Goal: Information Seeking & Learning: Learn about a topic

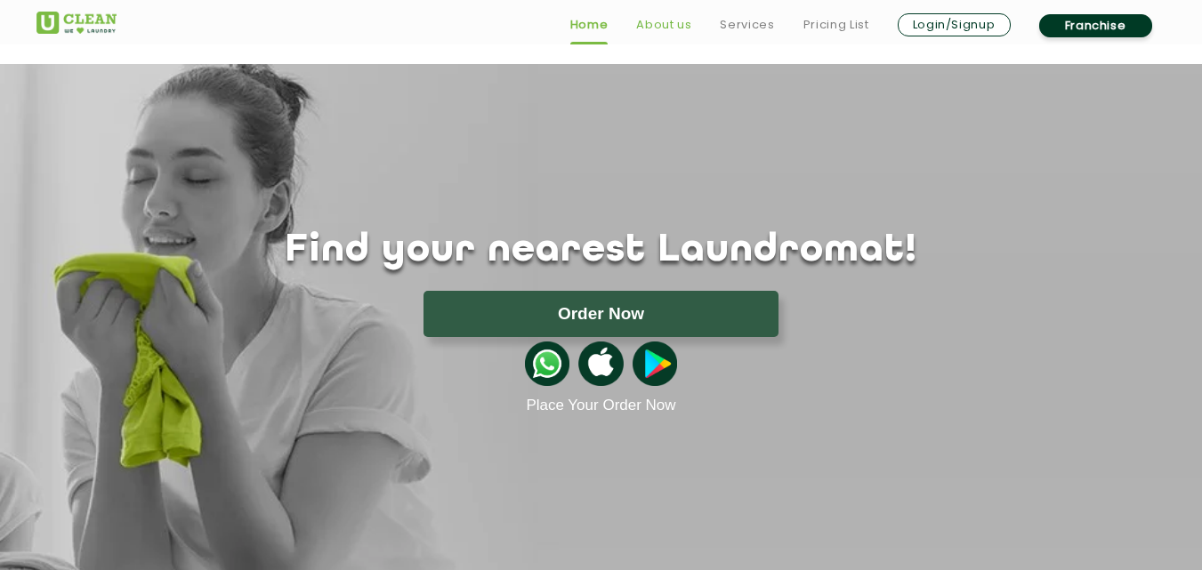
scroll to position [623, 0]
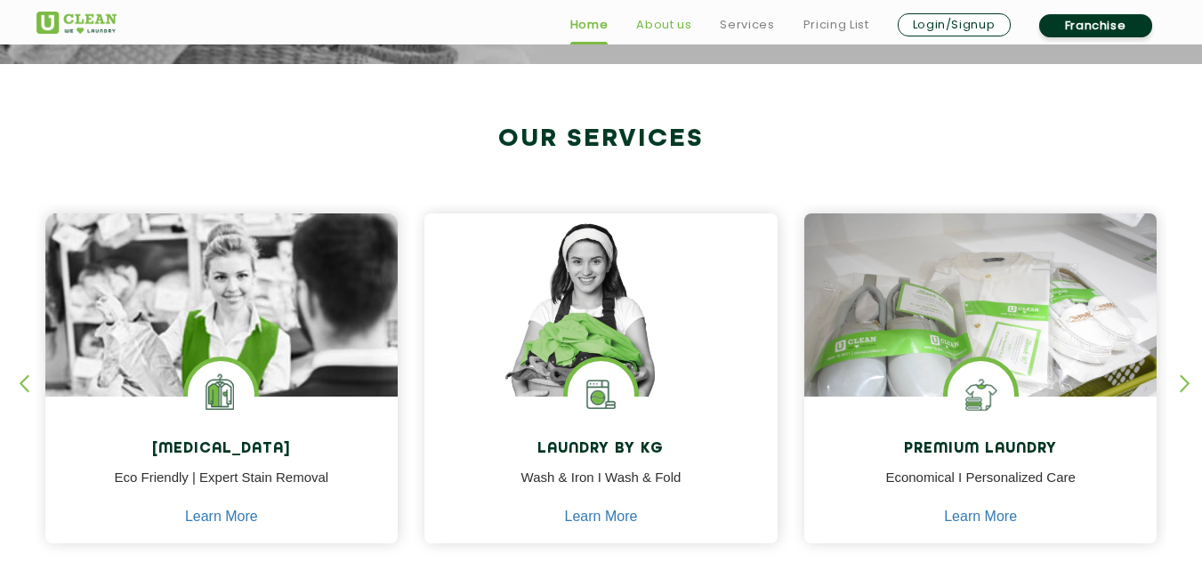
click at [663, 24] on link "About us" at bounding box center [663, 24] width 55 height 21
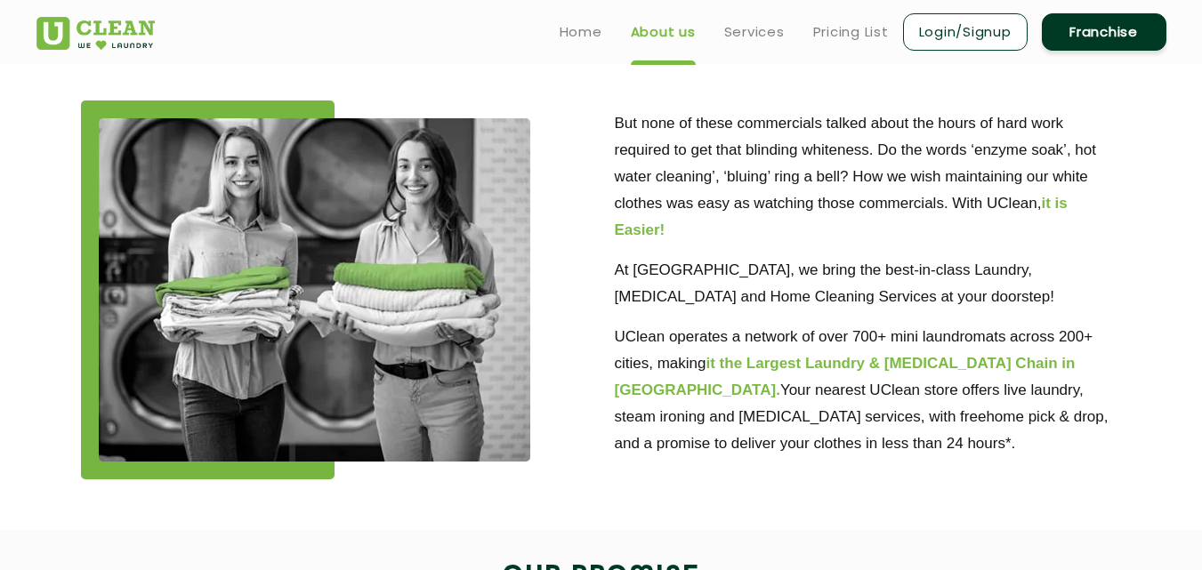
scroll to position [445, 0]
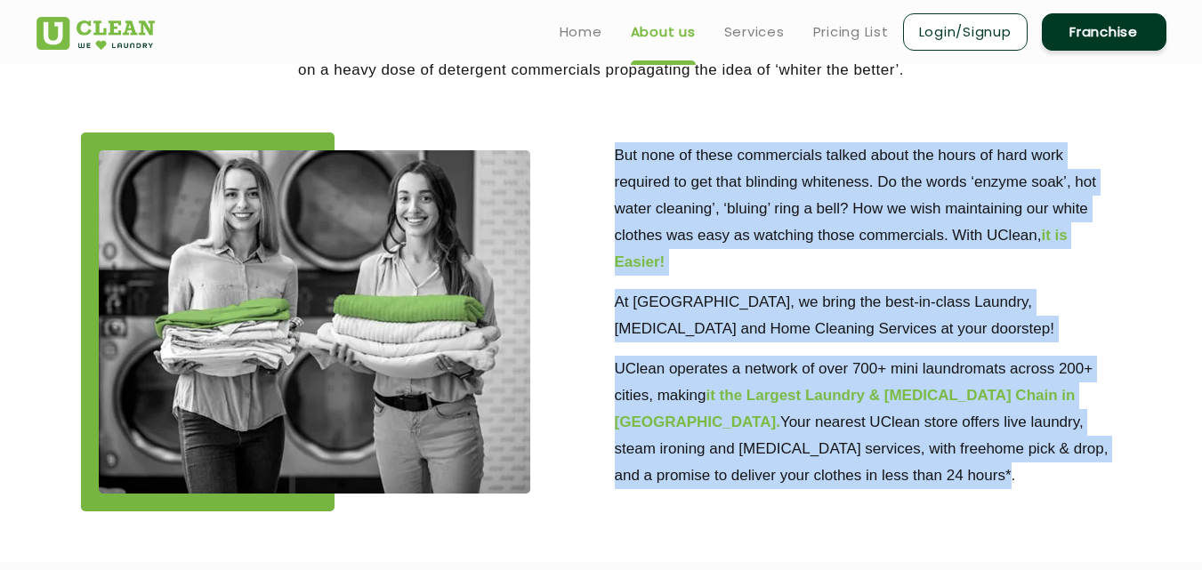
drag, startPoint x: 822, startPoint y: 472, endPoint x: 613, endPoint y: 165, distance: 372.0
click at [613, 165] on div "But none of these commercials talked about the hours of hard work required to g…" at bounding box center [868, 318] width 534 height 370
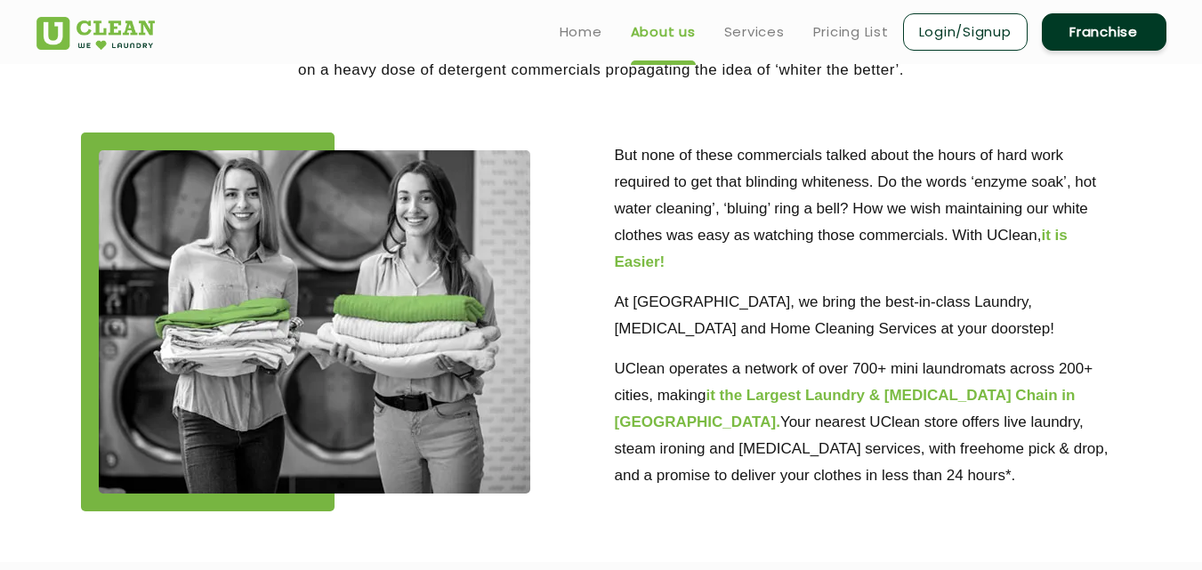
click at [587, 203] on div at bounding box center [334, 322] width 507 height 379
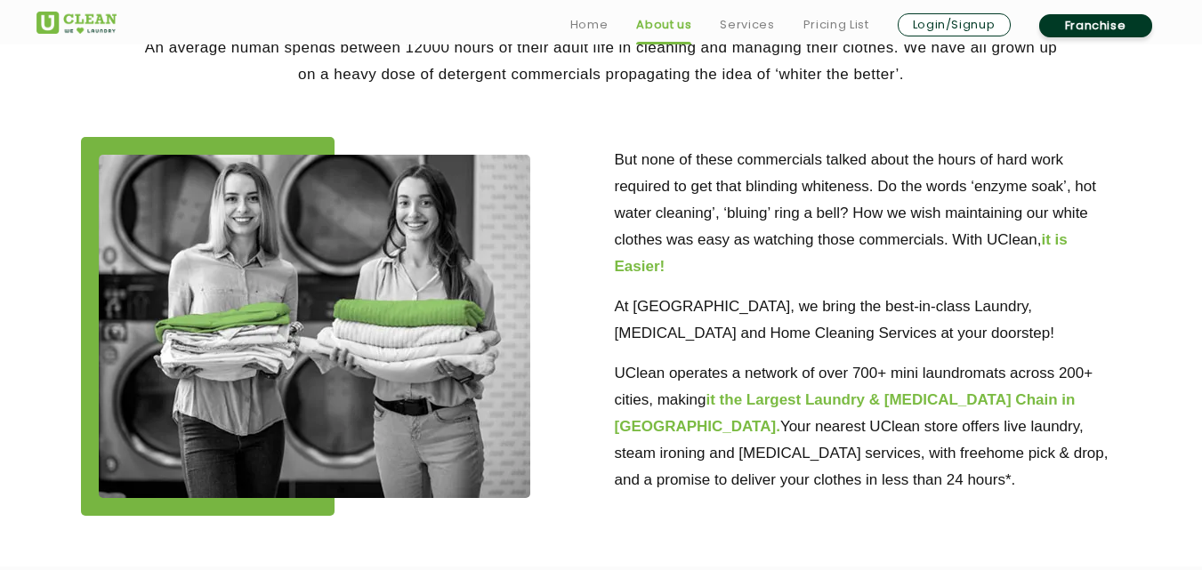
scroll to position [474, 0]
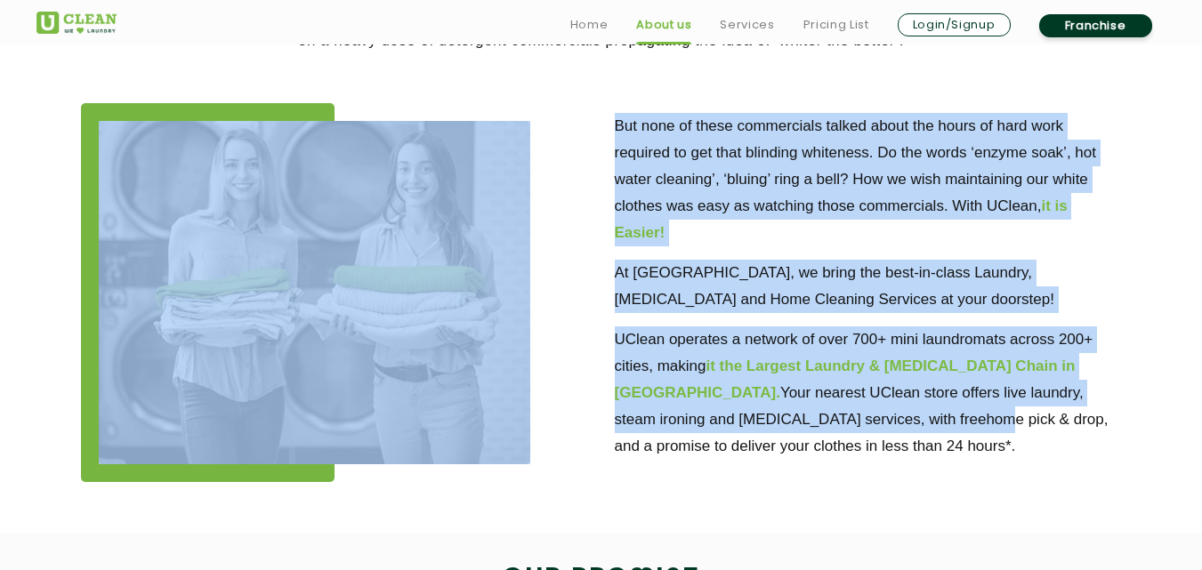
drag, startPoint x: 587, startPoint y: 203, endPoint x: 835, endPoint y: 432, distance: 338.0
click at [835, 432] on div "But none of these commercials talked about the hours of hard work required to g…" at bounding box center [601, 292] width 1156 height 432
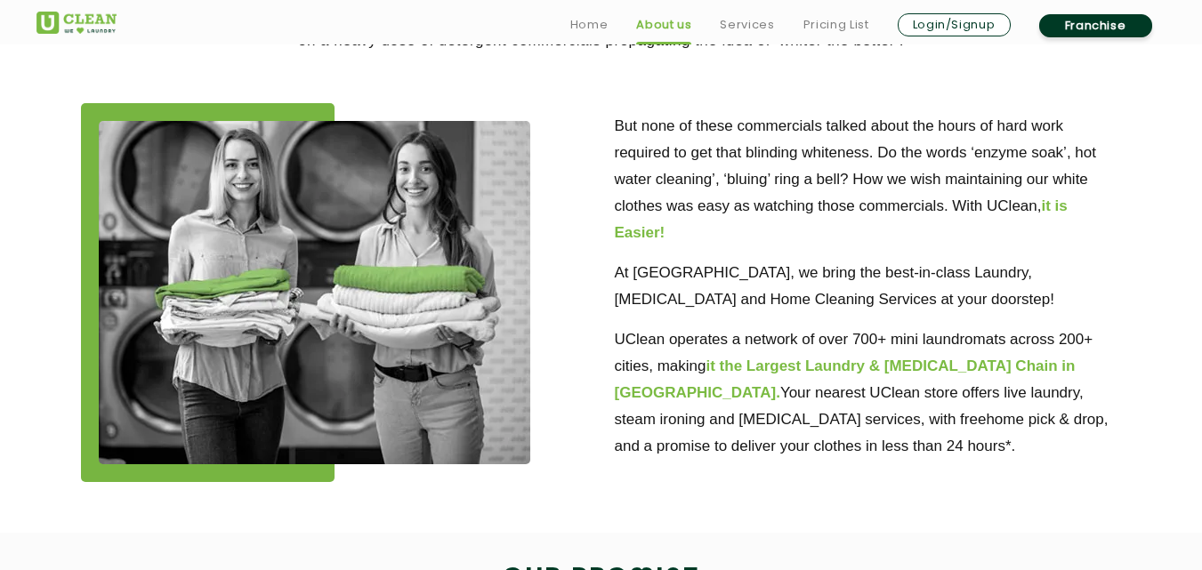
click at [832, 443] on p "UClean operates a network of over 700+ mini laundromats across 200+ cities, mak…" at bounding box center [868, 392] width 507 height 133
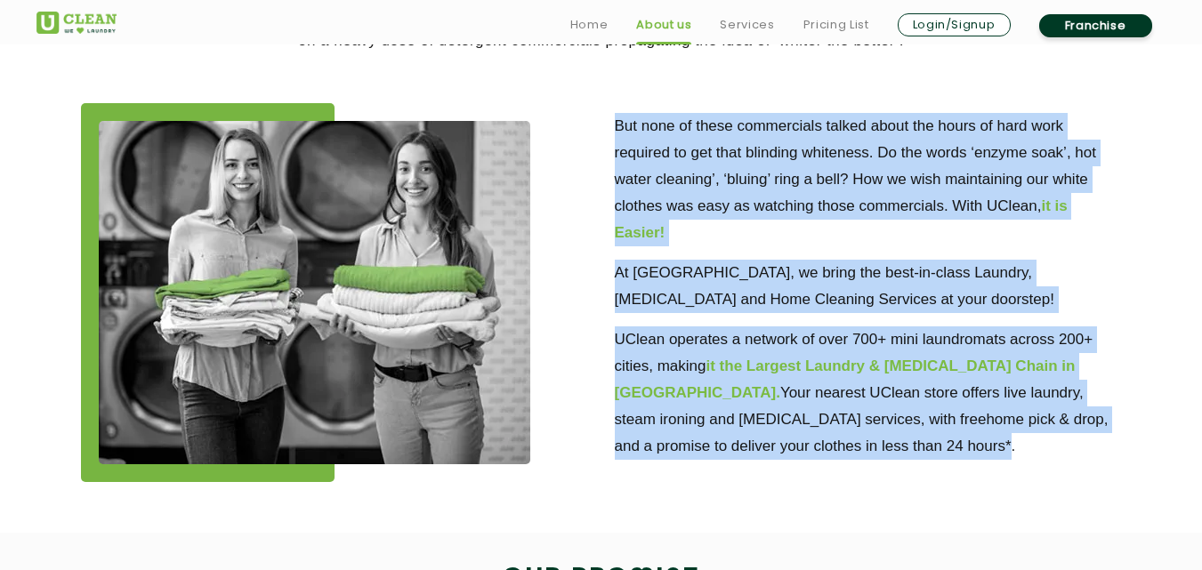
drag, startPoint x: 829, startPoint y: 445, endPoint x: 607, endPoint y: 131, distance: 384.2
click at [607, 131] on div "But none of these commercials talked about the hours of hard work required to g…" at bounding box center [868, 288] width 534 height 370
click at [872, 305] on p "At [GEOGRAPHIC_DATA], we bring the best-in-class Laundry, [MEDICAL_DATA] and Ho…" at bounding box center [868, 286] width 507 height 53
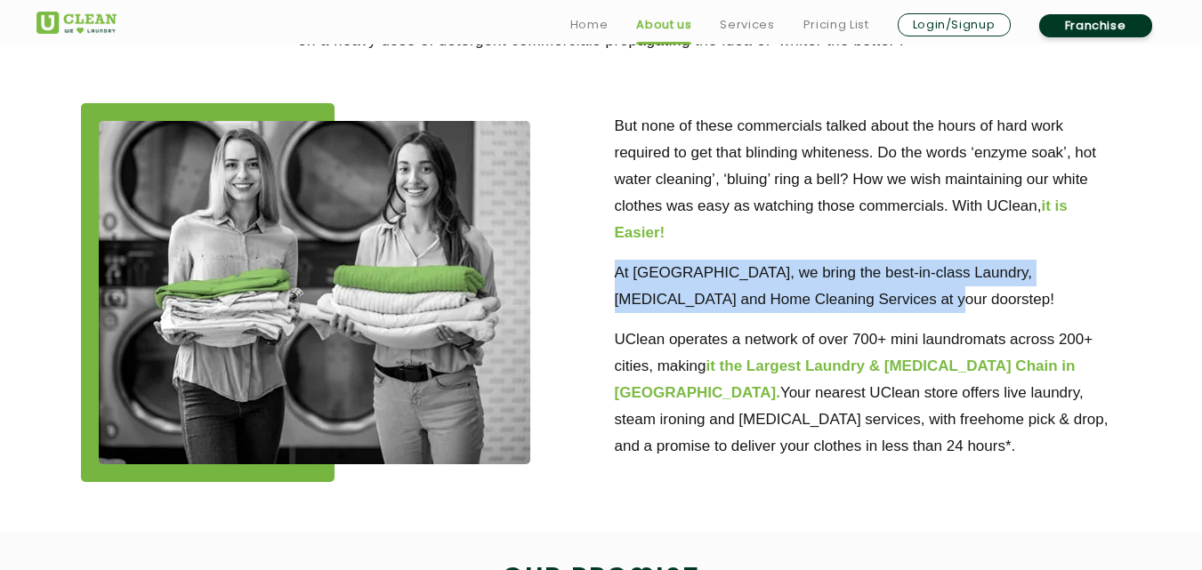
drag, startPoint x: 627, startPoint y: 273, endPoint x: 937, endPoint y: 301, distance: 310.7
click at [937, 301] on p "At [GEOGRAPHIC_DATA], we bring the best-in-class Laundry, [MEDICAL_DATA] and Ho…" at bounding box center [868, 286] width 507 height 53
click at [902, 301] on p "At [GEOGRAPHIC_DATA], we bring the best-in-class Laundry, [MEDICAL_DATA] and Ho…" at bounding box center [868, 286] width 507 height 53
drag, startPoint x: 605, startPoint y: 274, endPoint x: 910, endPoint y: 299, distance: 306.1
click at [910, 299] on div "But none of these commercials talked about the hours of hard work required to g…" at bounding box center [868, 288] width 534 height 370
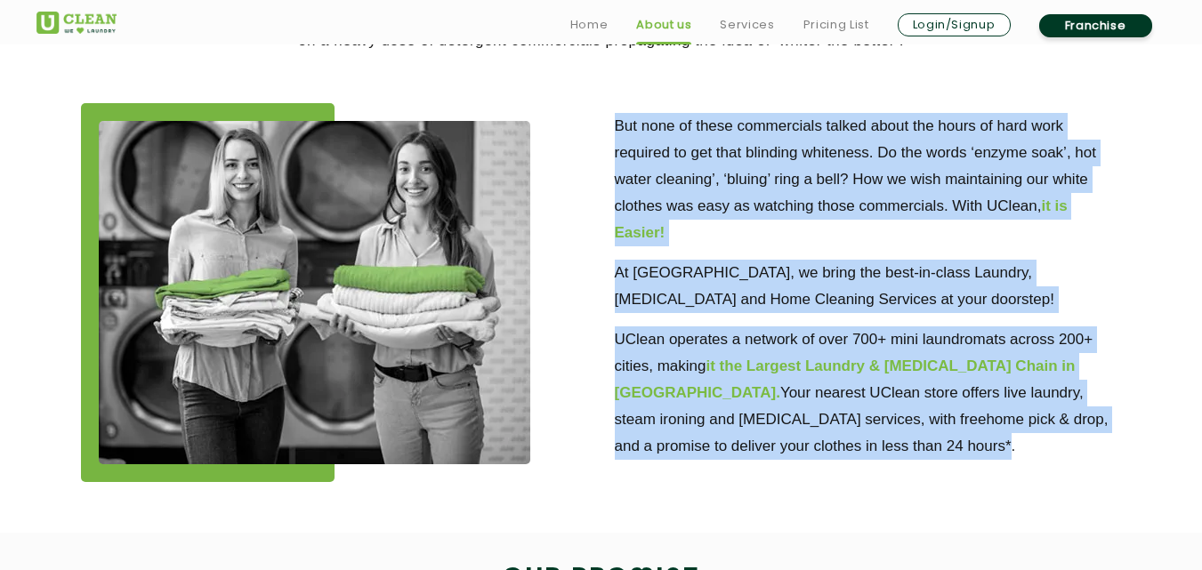
drag, startPoint x: 832, startPoint y: 445, endPoint x: 617, endPoint y: 119, distance: 390.2
click at [617, 119] on div "But none of these commercials talked about the hours of hard work required to g…" at bounding box center [868, 281] width 507 height 357
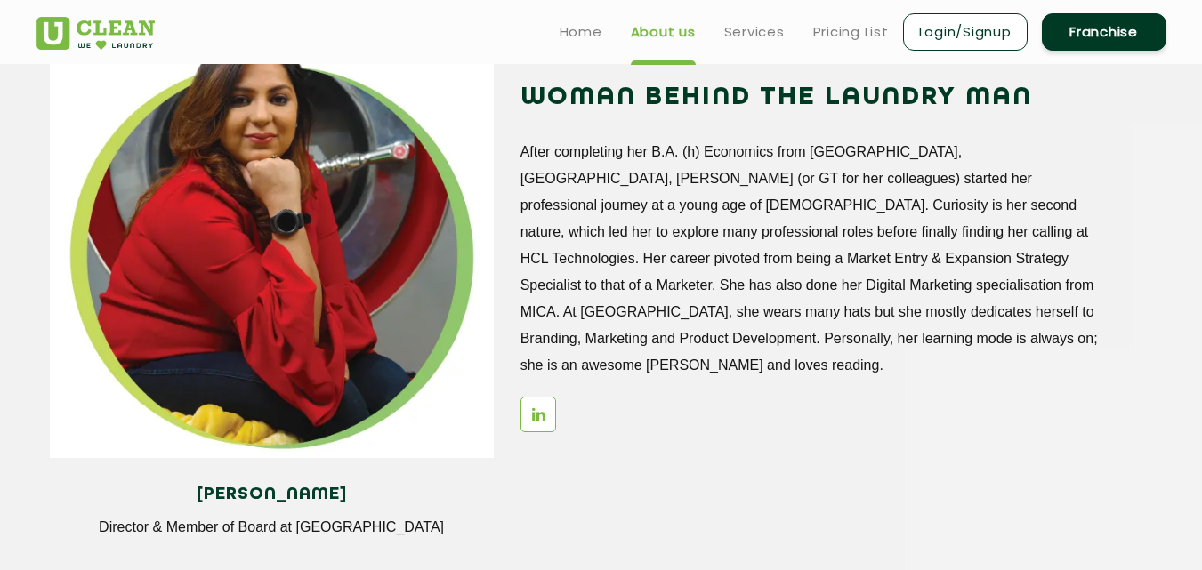
scroll to position [2134, 0]
